Goal: Communication & Community: Ask a question

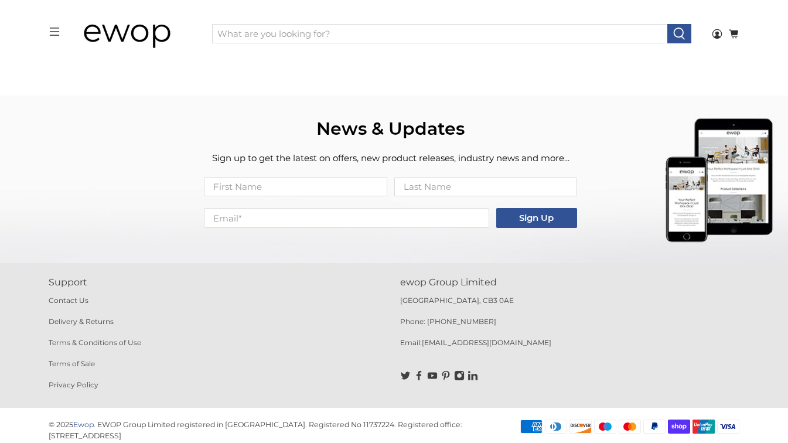
scroll to position [2035, 0]
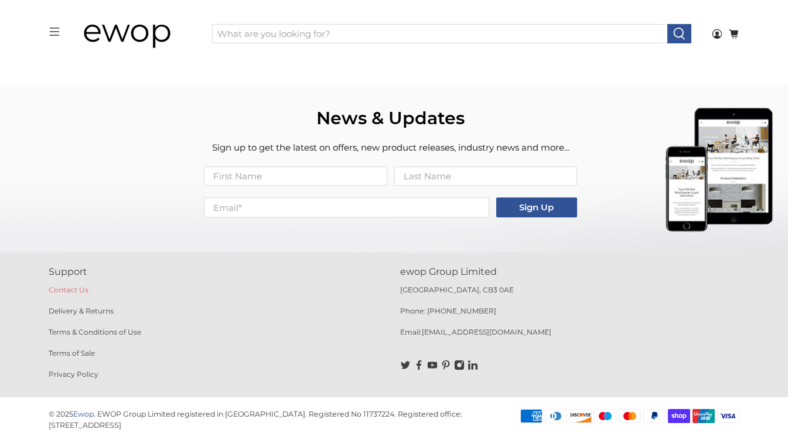
click at [60, 290] on link "Contact Us" at bounding box center [69, 289] width 40 height 9
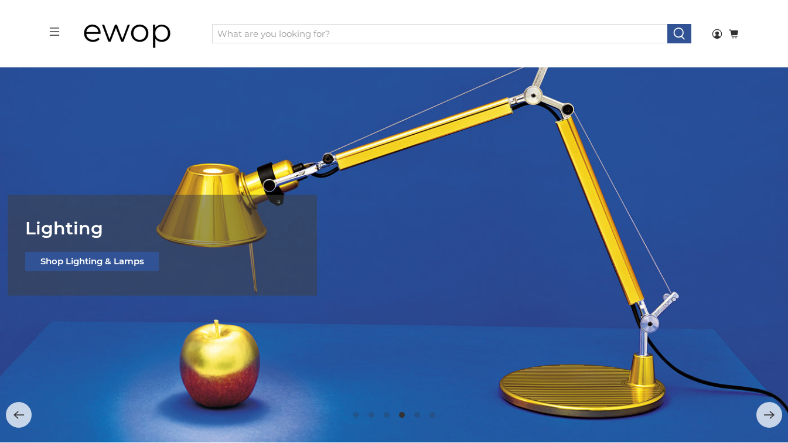
scroll to position [0, 0]
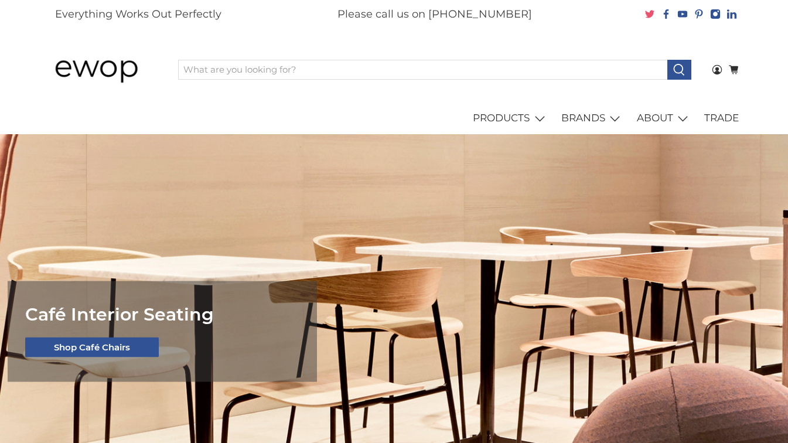
click at [650, 16] on icon at bounding box center [649, 15] width 9 height 8
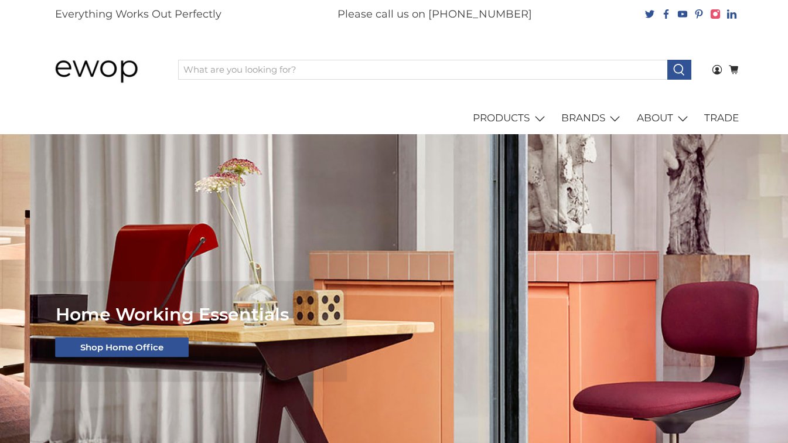
click at [716, 15] on icon at bounding box center [715, 14] width 11 height 11
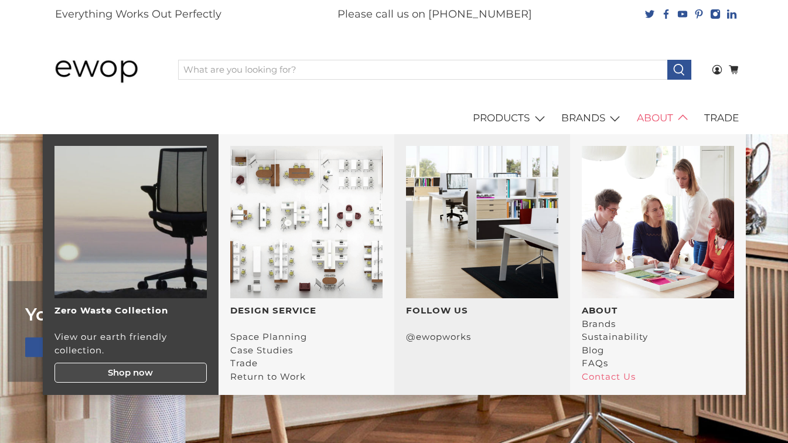
click at [610, 376] on link "Contact Us" at bounding box center [609, 376] width 54 height 11
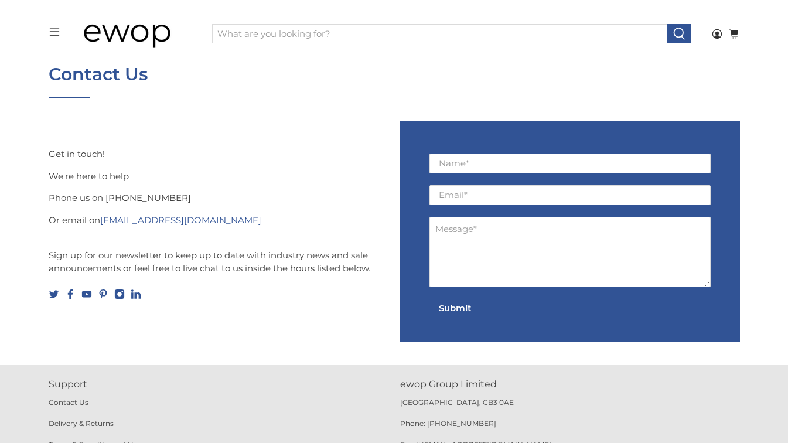
scroll to position [54, 0]
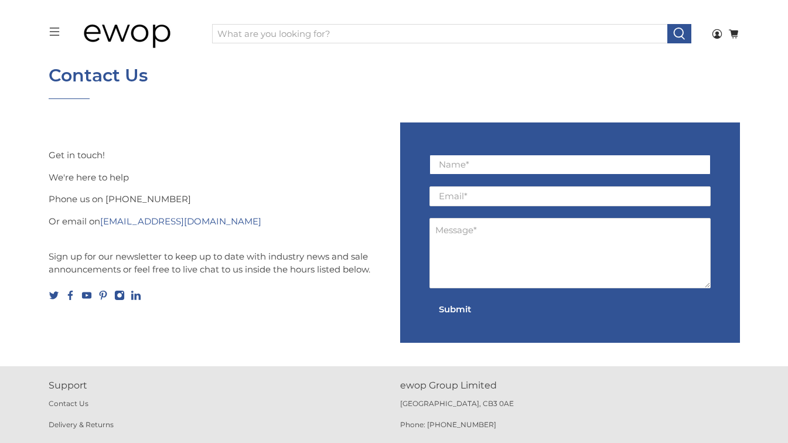
click at [489, 169] on input "Name *" at bounding box center [570, 165] width 281 height 20
type input "[PERSON_NAME]"
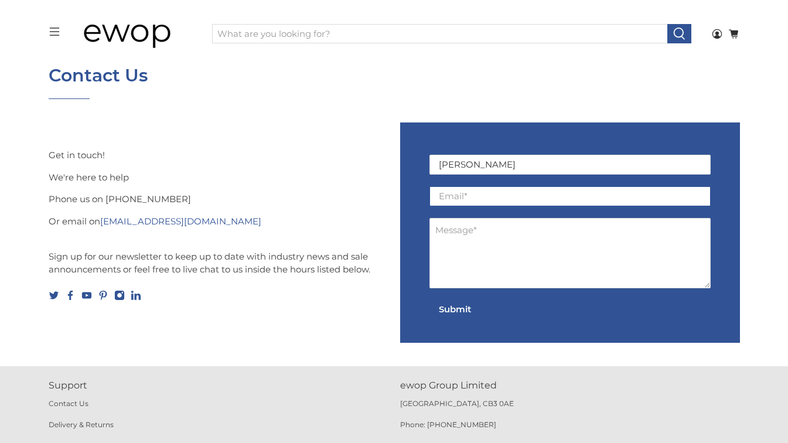
click at [468, 198] on input "Email *" at bounding box center [570, 196] width 281 height 20
type input "[EMAIL_ADDRESS][DOMAIN_NAME]"
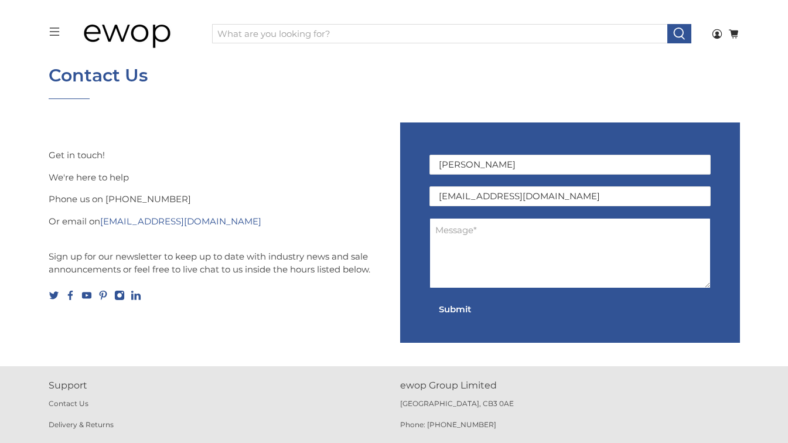
click at [466, 237] on textarea "Message *" at bounding box center [570, 253] width 281 height 70
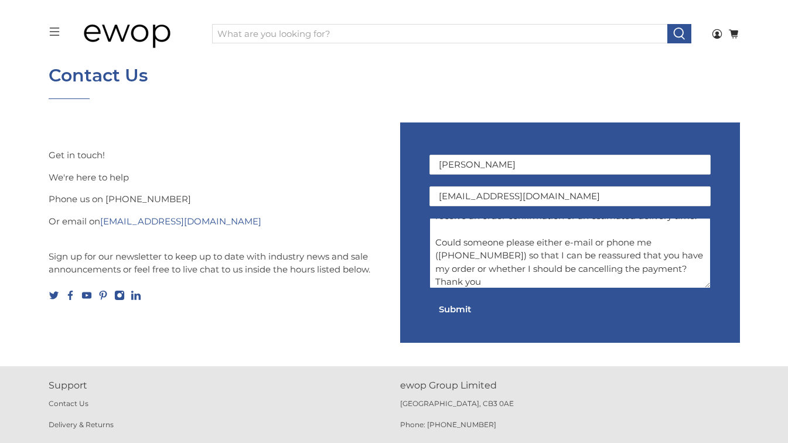
scroll to position [107, 0]
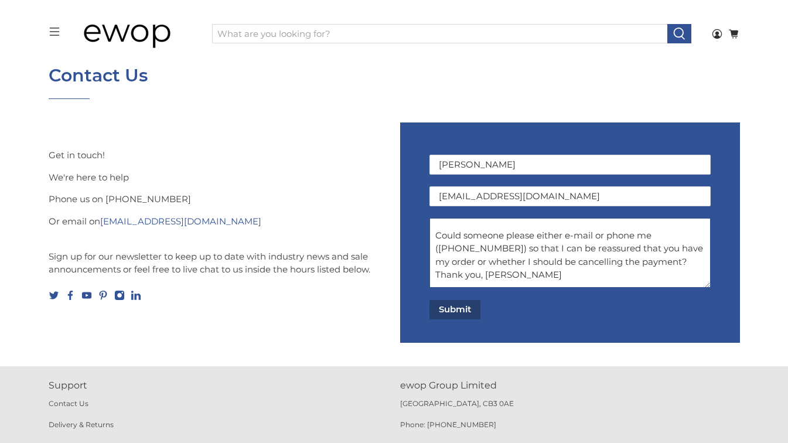
type textarea "Hello, I have tried calling the number on the web site and it is not recognised…"
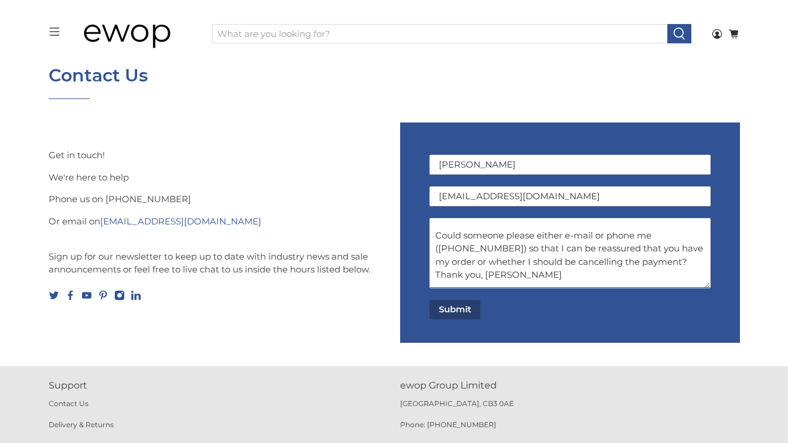
click at [452, 309] on button "Submit" at bounding box center [455, 310] width 51 height 20
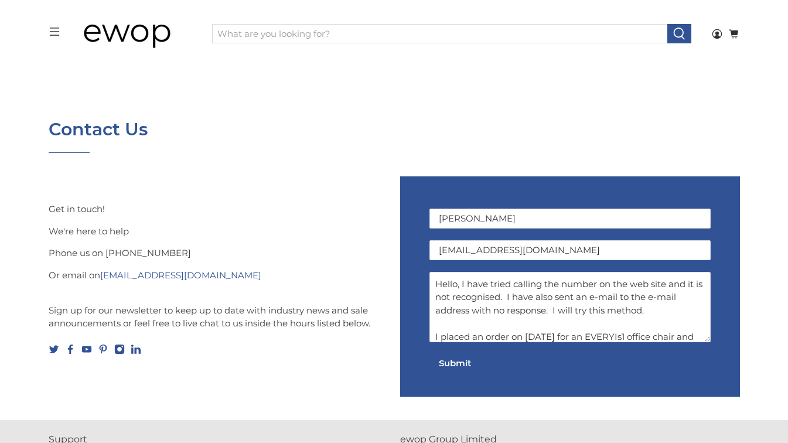
scroll to position [54, 0]
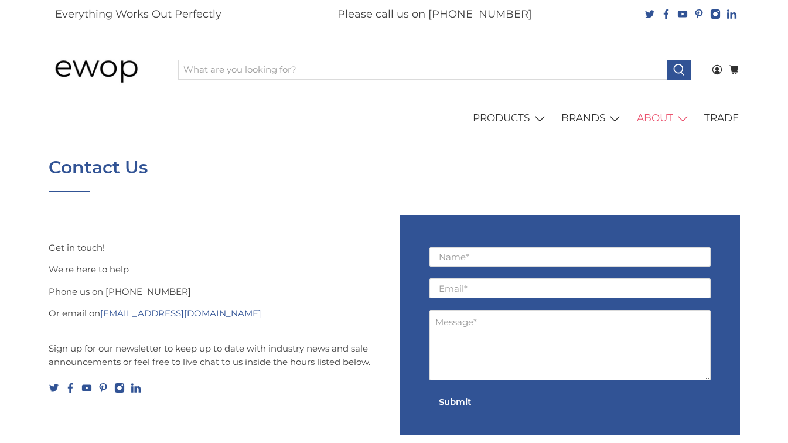
scroll to position [168, 0]
